Goal: Find specific page/section: Find specific page/section

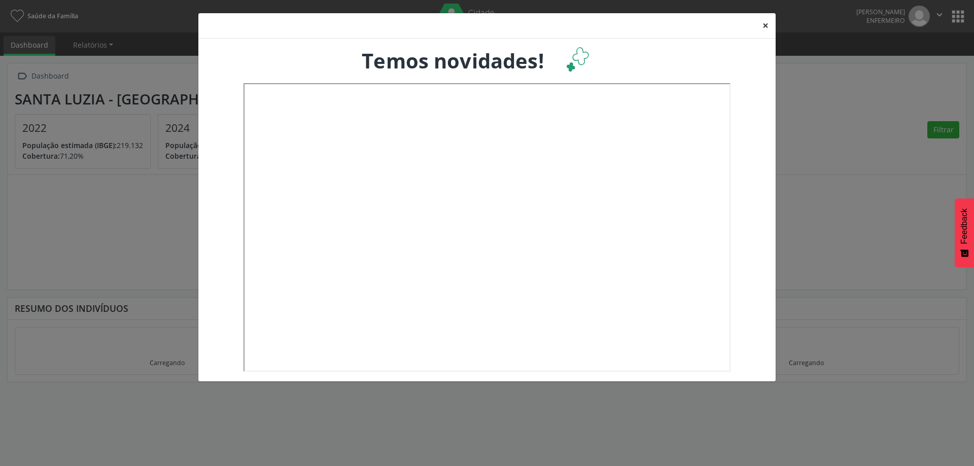
click at [763, 28] on button "×" at bounding box center [765, 25] width 20 height 25
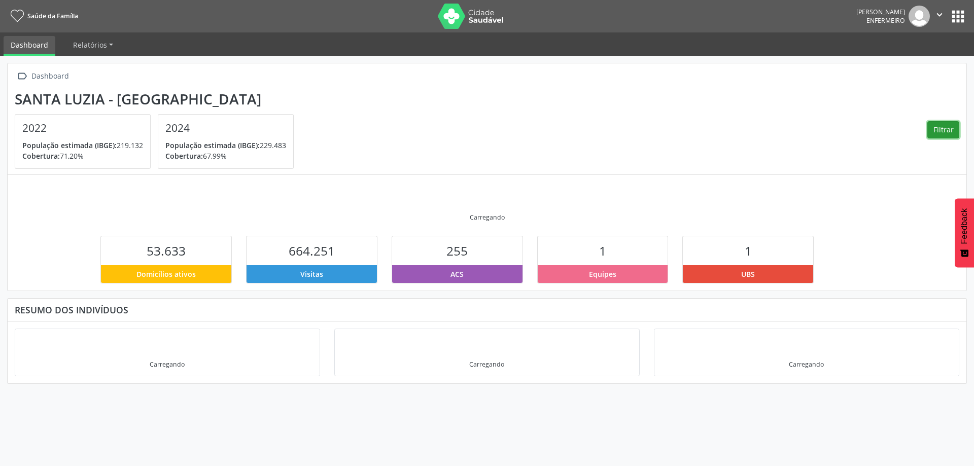
click at [947, 128] on button "Filtrar" at bounding box center [943, 129] width 32 height 17
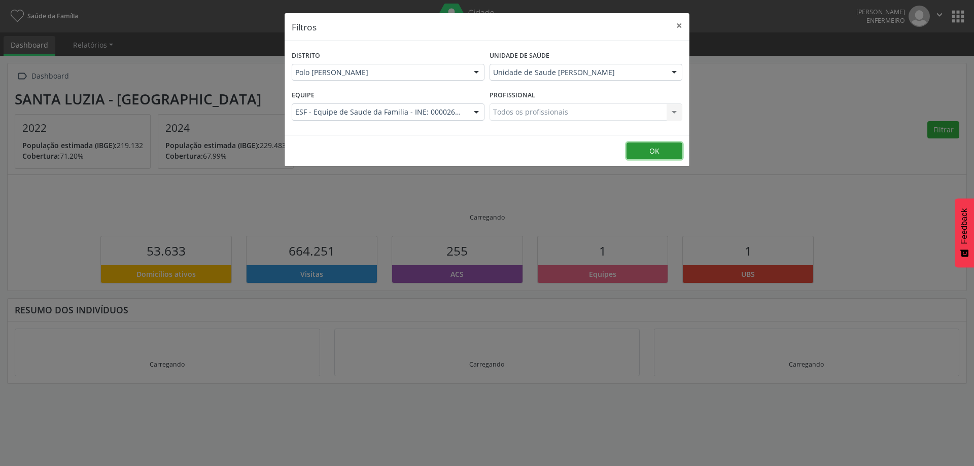
click at [649, 155] on button "OK" at bounding box center [654, 151] width 56 height 17
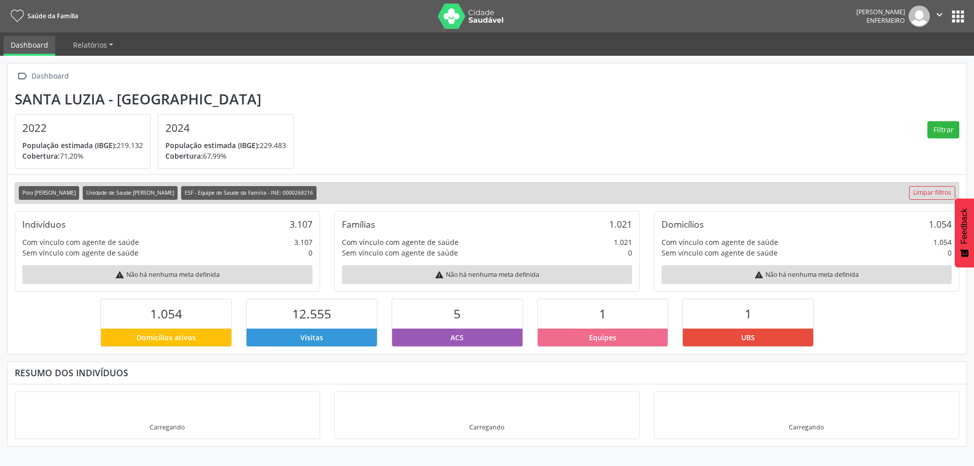
click at [962, 13] on button "apps" at bounding box center [958, 17] width 18 height 18
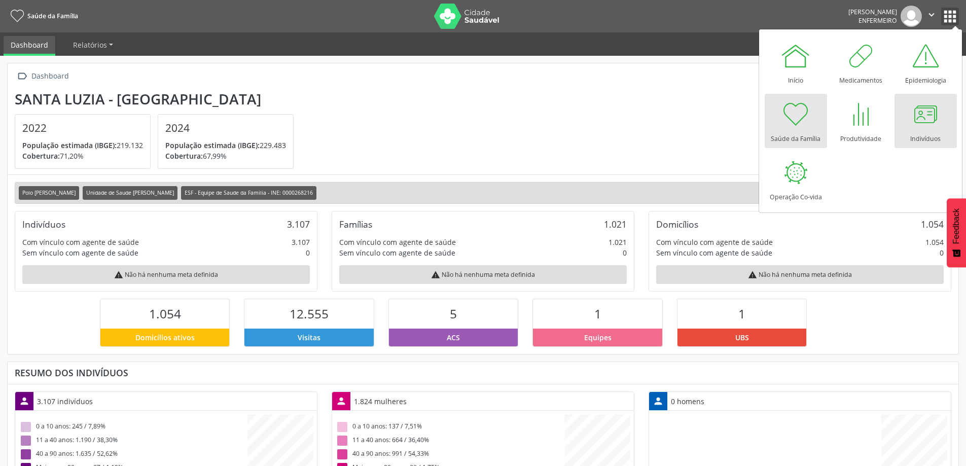
scroll to position [168, 317]
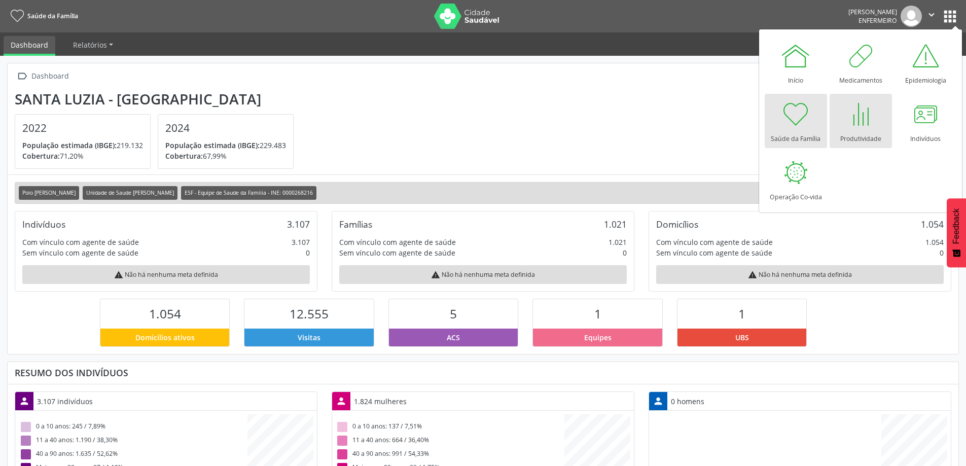
click at [873, 126] on div at bounding box center [860, 114] width 30 height 30
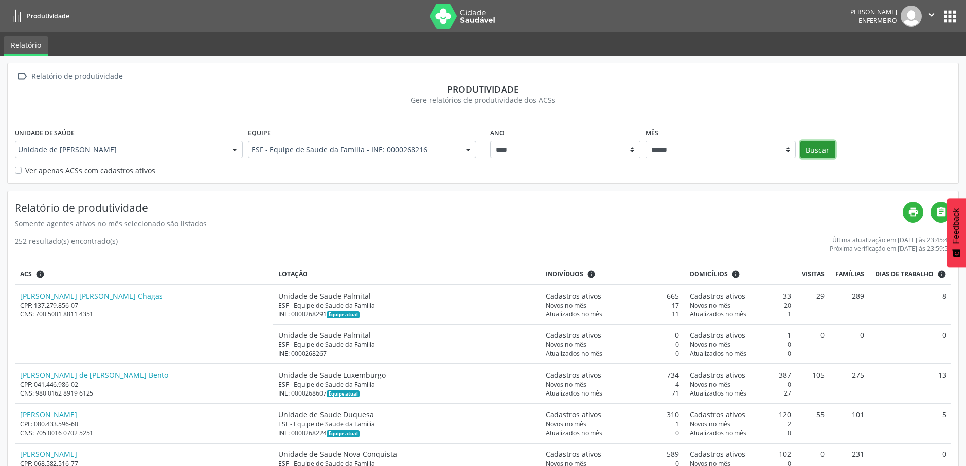
click at [811, 147] on button "Buscar" at bounding box center [817, 149] width 35 height 17
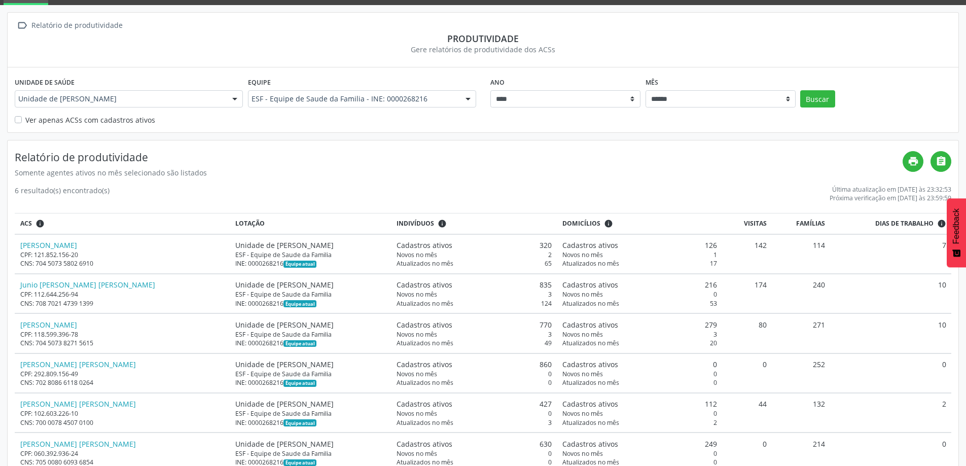
scroll to position [79, 0]
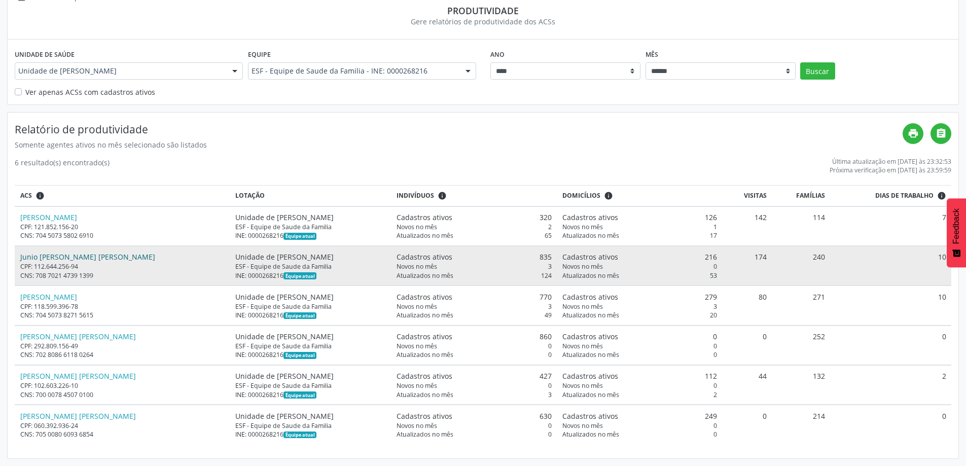
click at [67, 256] on link "Junio Gomes Pereira" at bounding box center [87, 257] width 135 height 10
